Goal: Transaction & Acquisition: Purchase product/service

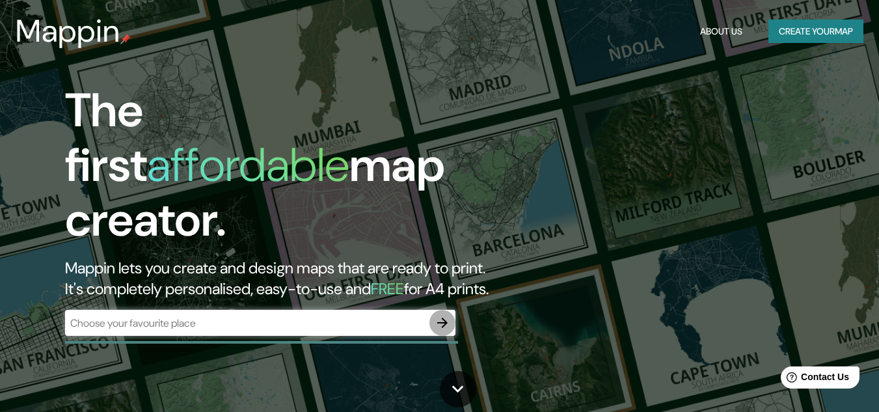
click at [441, 318] on icon "button" at bounding box center [442, 323] width 10 height 10
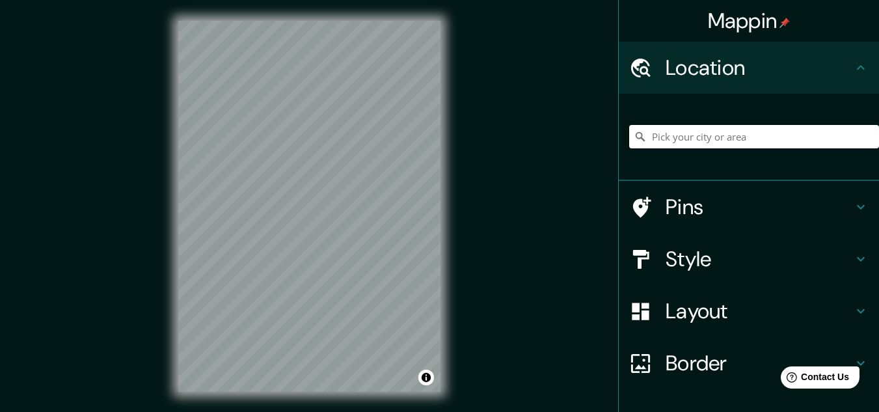
click at [648, 143] on input "Pick your city or area" at bounding box center [754, 136] width 250 height 23
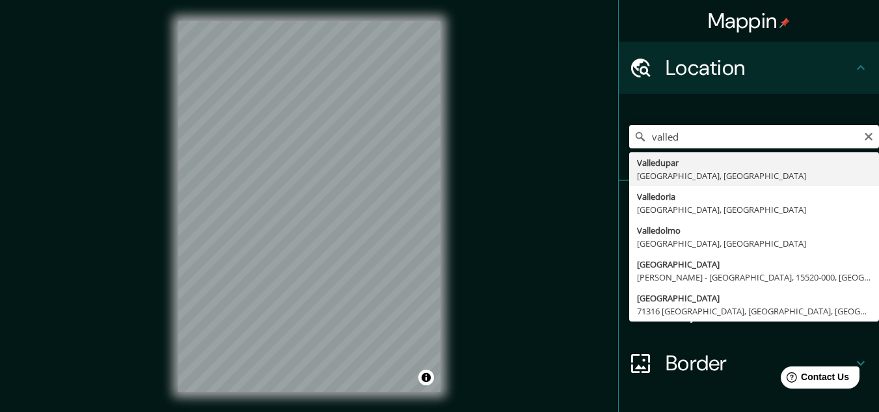
type input "Valledupar, [GEOGRAPHIC_DATA], [GEOGRAPHIC_DATA]"
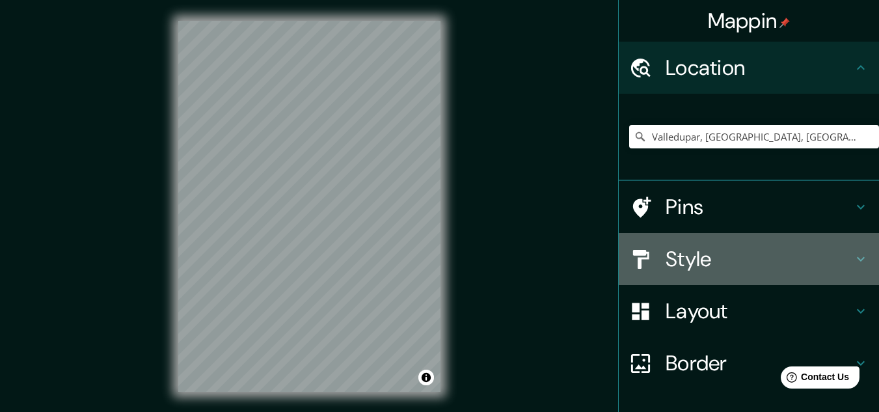
click at [634, 259] on icon at bounding box center [641, 258] width 16 height 19
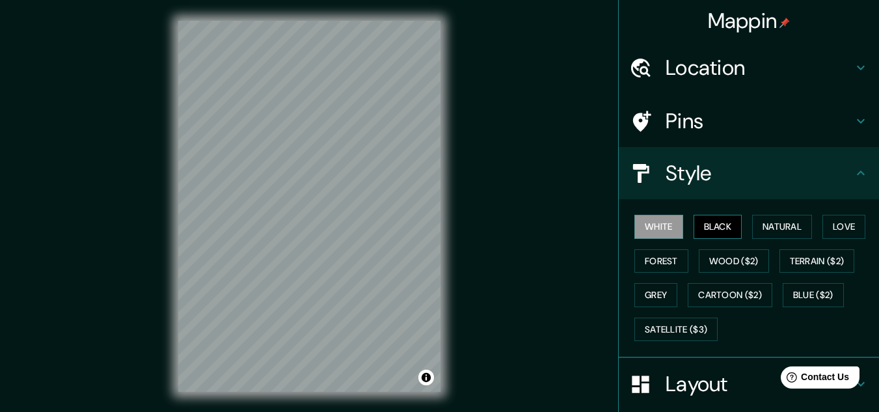
click at [713, 228] on button "Black" at bounding box center [718, 227] width 49 height 24
click at [778, 227] on button "Natural" at bounding box center [782, 227] width 60 height 24
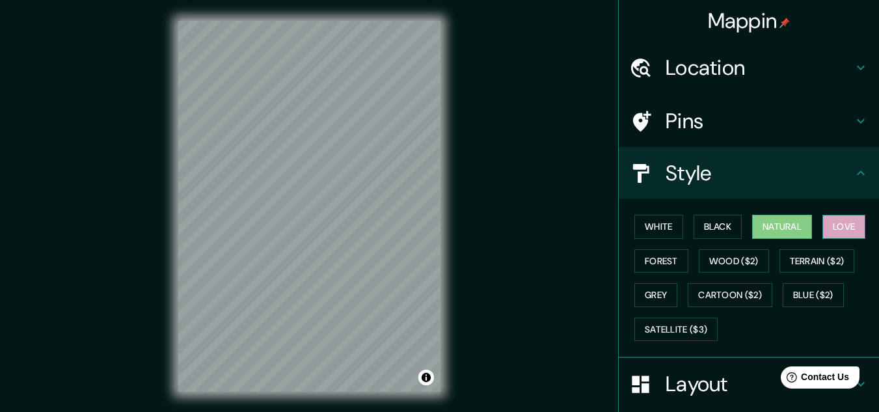
click at [833, 220] on button "Love" at bounding box center [844, 227] width 43 height 24
click at [648, 262] on button "Forest" at bounding box center [662, 261] width 54 height 24
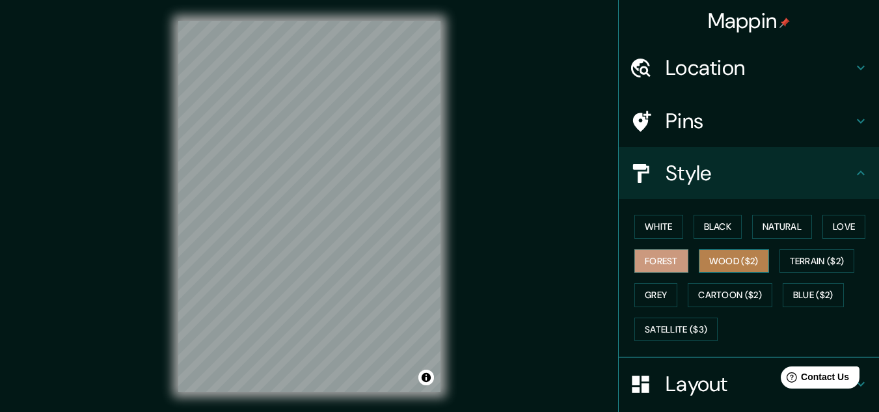
click at [715, 258] on button "Wood ($2)" at bounding box center [734, 261] width 70 height 24
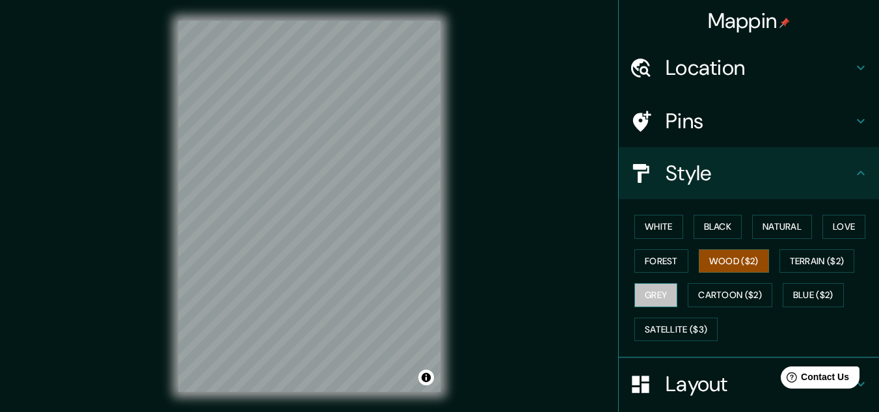
click at [653, 288] on button "Grey" at bounding box center [656, 295] width 43 height 24
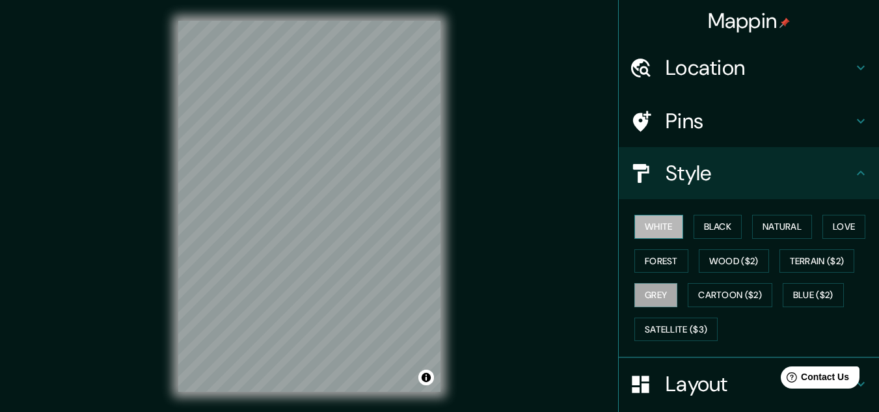
click at [670, 223] on button "White" at bounding box center [659, 227] width 49 height 24
